Goal: Task Accomplishment & Management: Manage account settings

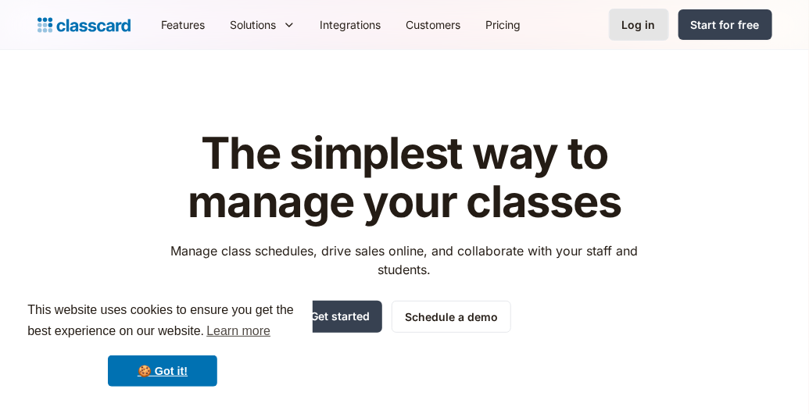
click at [651, 23] on div "Log in" at bounding box center [639, 24] width 34 height 16
